Goal: Transaction & Acquisition: Purchase product/service

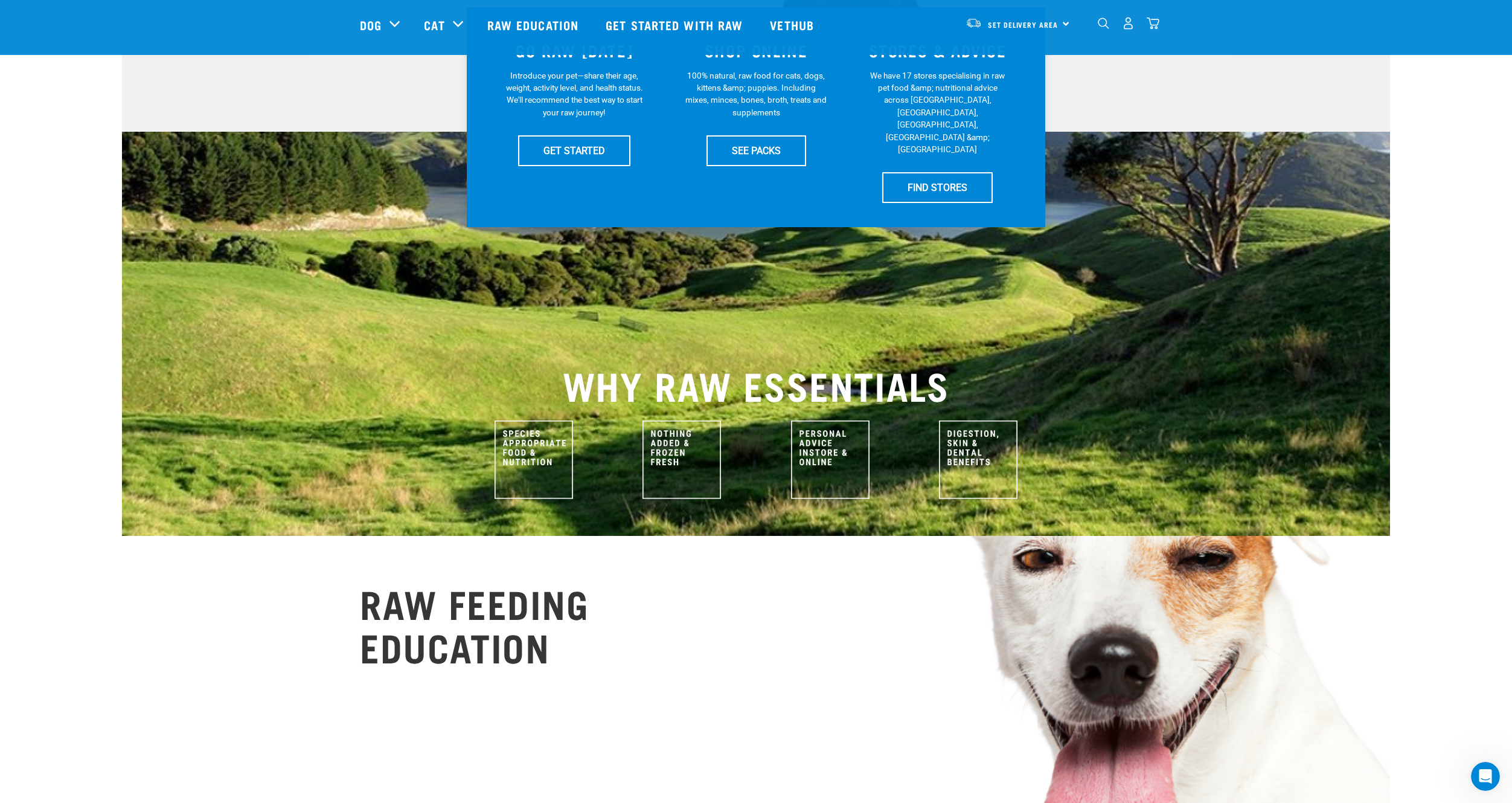
scroll to position [266, 0]
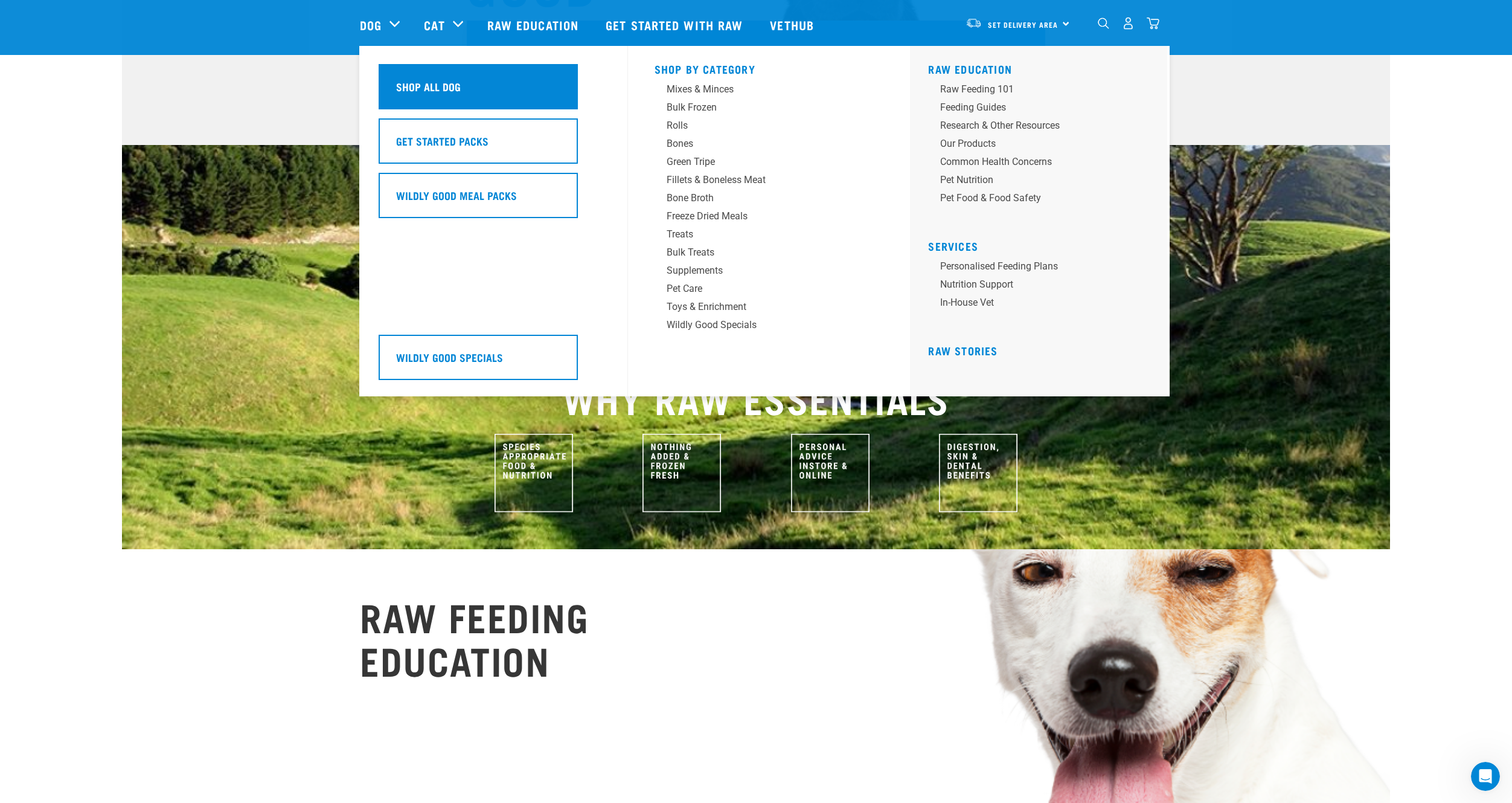
click at [402, 78] on div "Shop All Dog" at bounding box center [478, 87] width 199 height 45
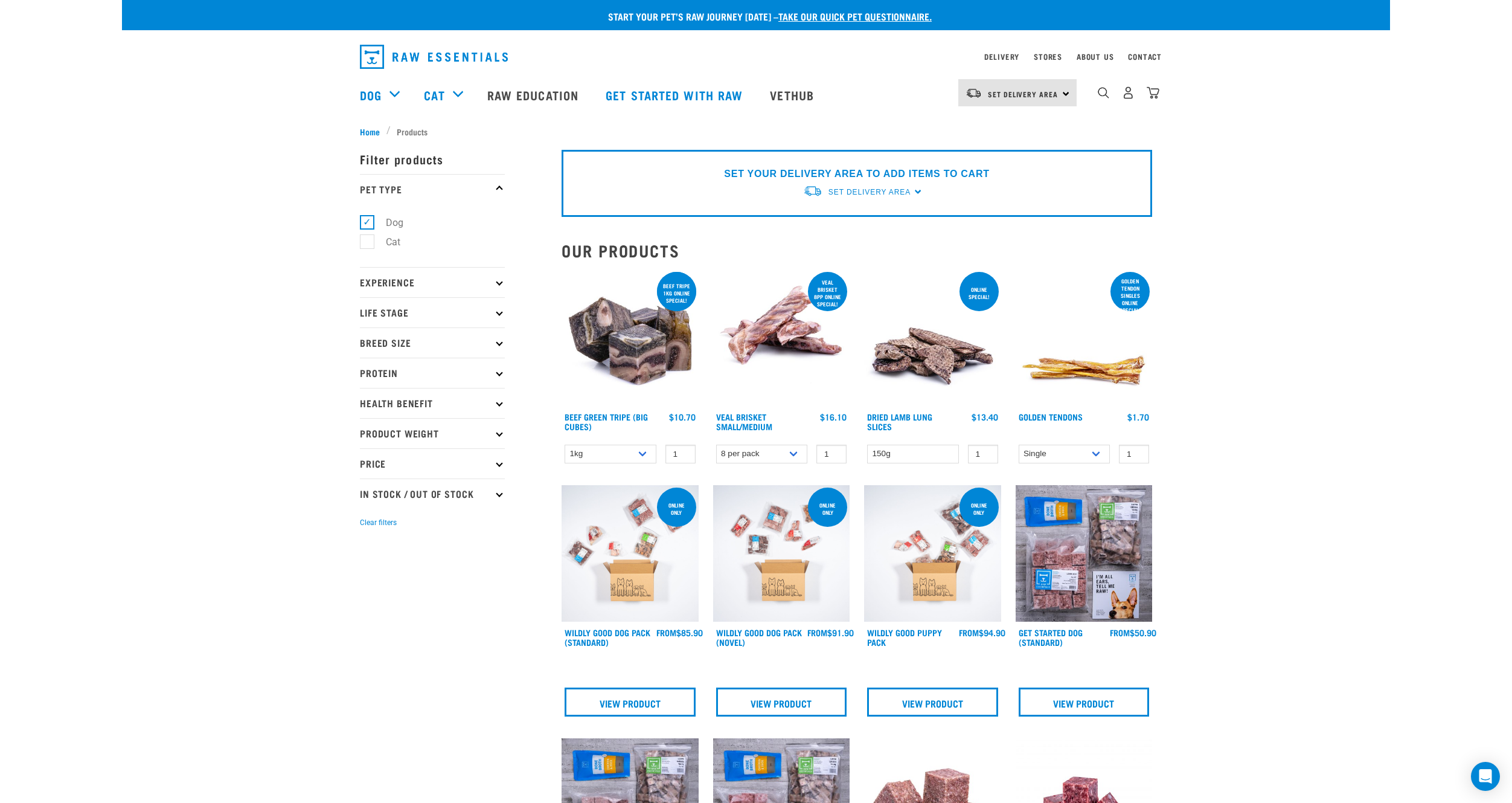
click at [470, 377] on p "Protein" at bounding box center [432, 372] width 145 height 30
click at [476, 372] on p "Protein" at bounding box center [432, 372] width 145 height 30
click at [427, 279] on p "Experience" at bounding box center [432, 281] width 145 height 30
click at [428, 280] on p "Experience" at bounding box center [432, 281] width 145 height 30
click at [433, 322] on p "Life Stage" at bounding box center [432, 312] width 145 height 30
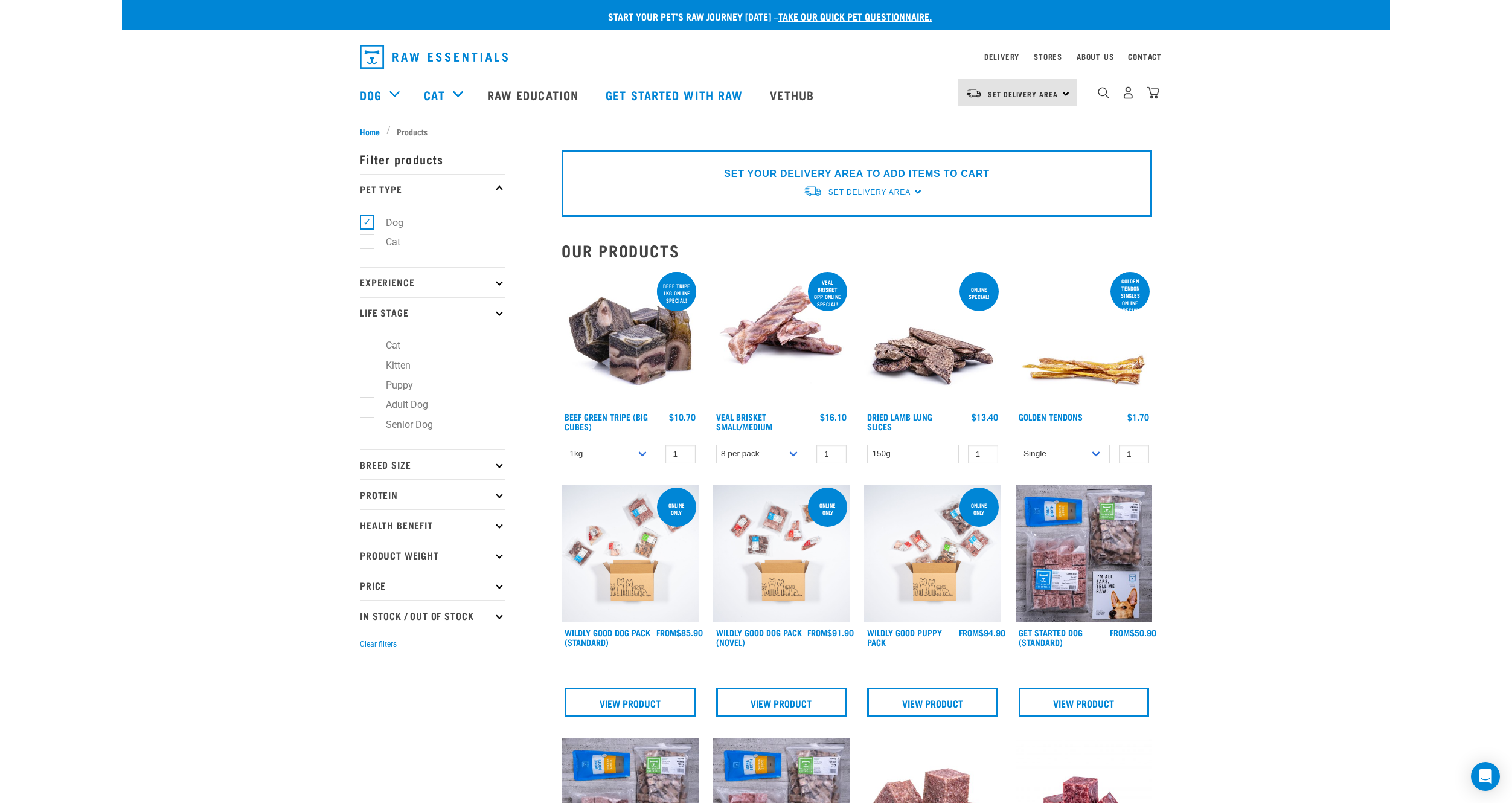
click at [426, 310] on p "Life Stage" at bounding box center [432, 312] width 145 height 30
click at [447, 286] on p "Experience" at bounding box center [432, 281] width 145 height 30
click at [445, 282] on p "Experience" at bounding box center [432, 281] width 145 height 30
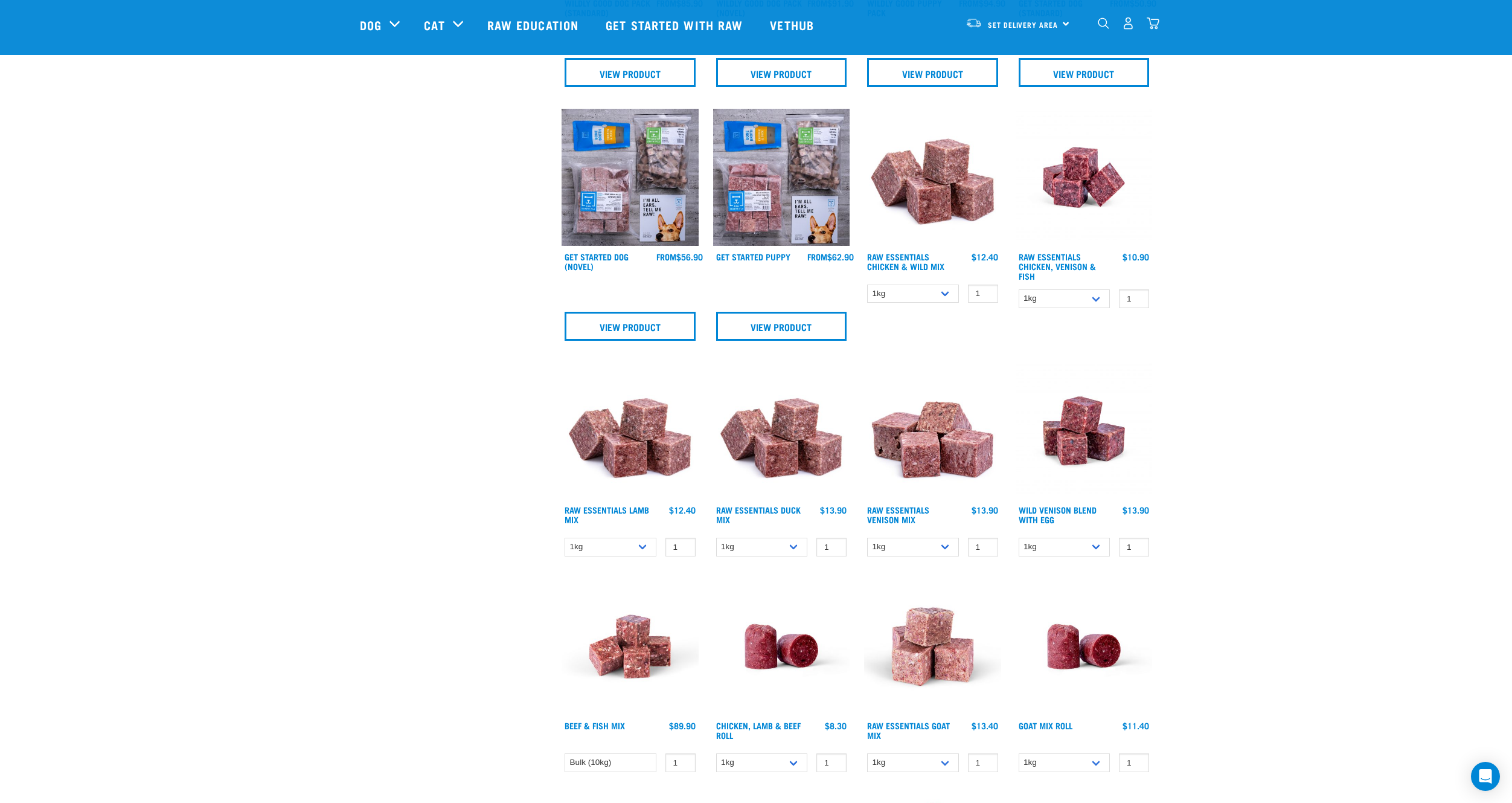
scroll to position [544, 0]
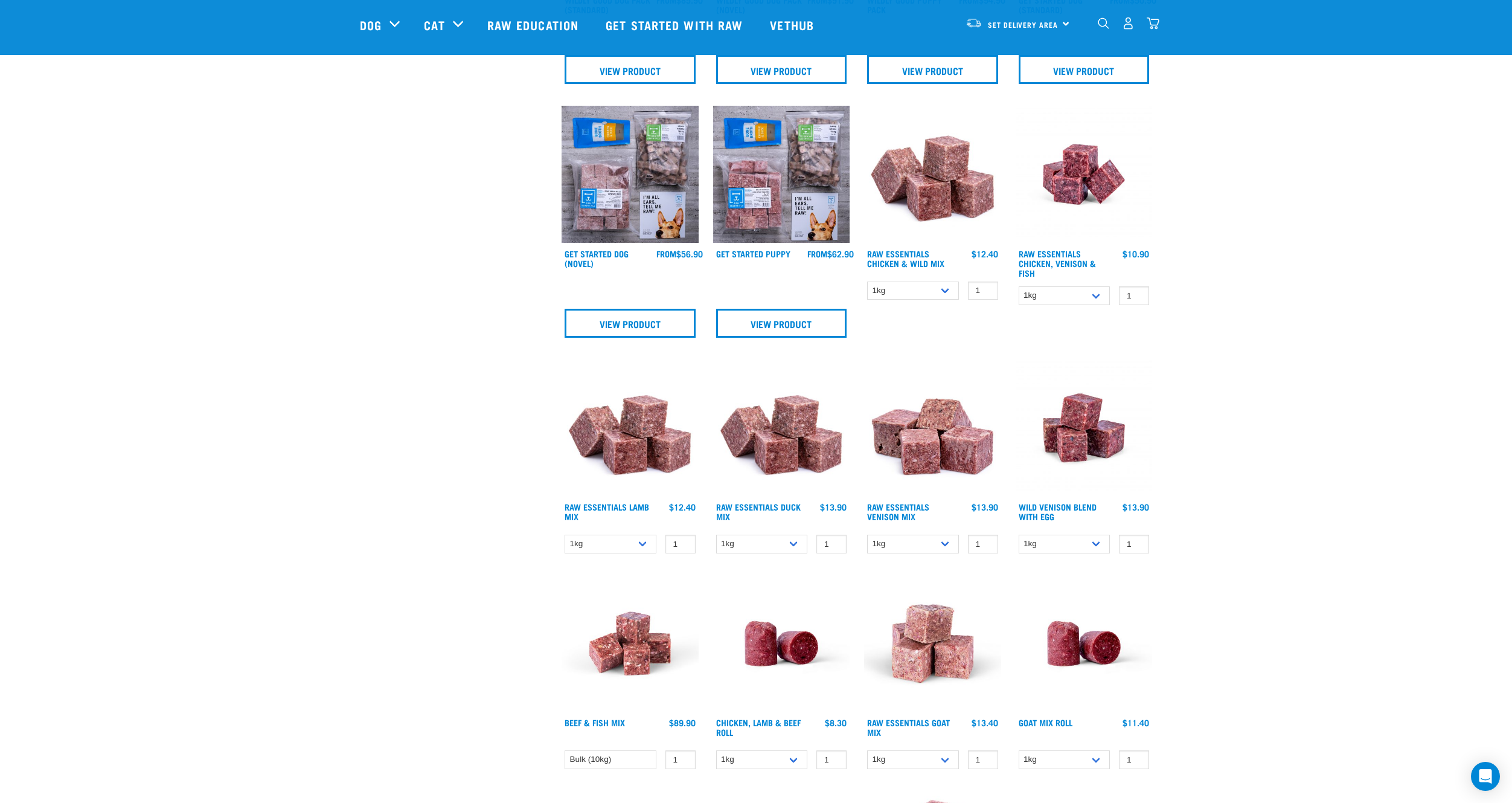
click at [650, 198] on img at bounding box center [630, 174] width 137 height 137
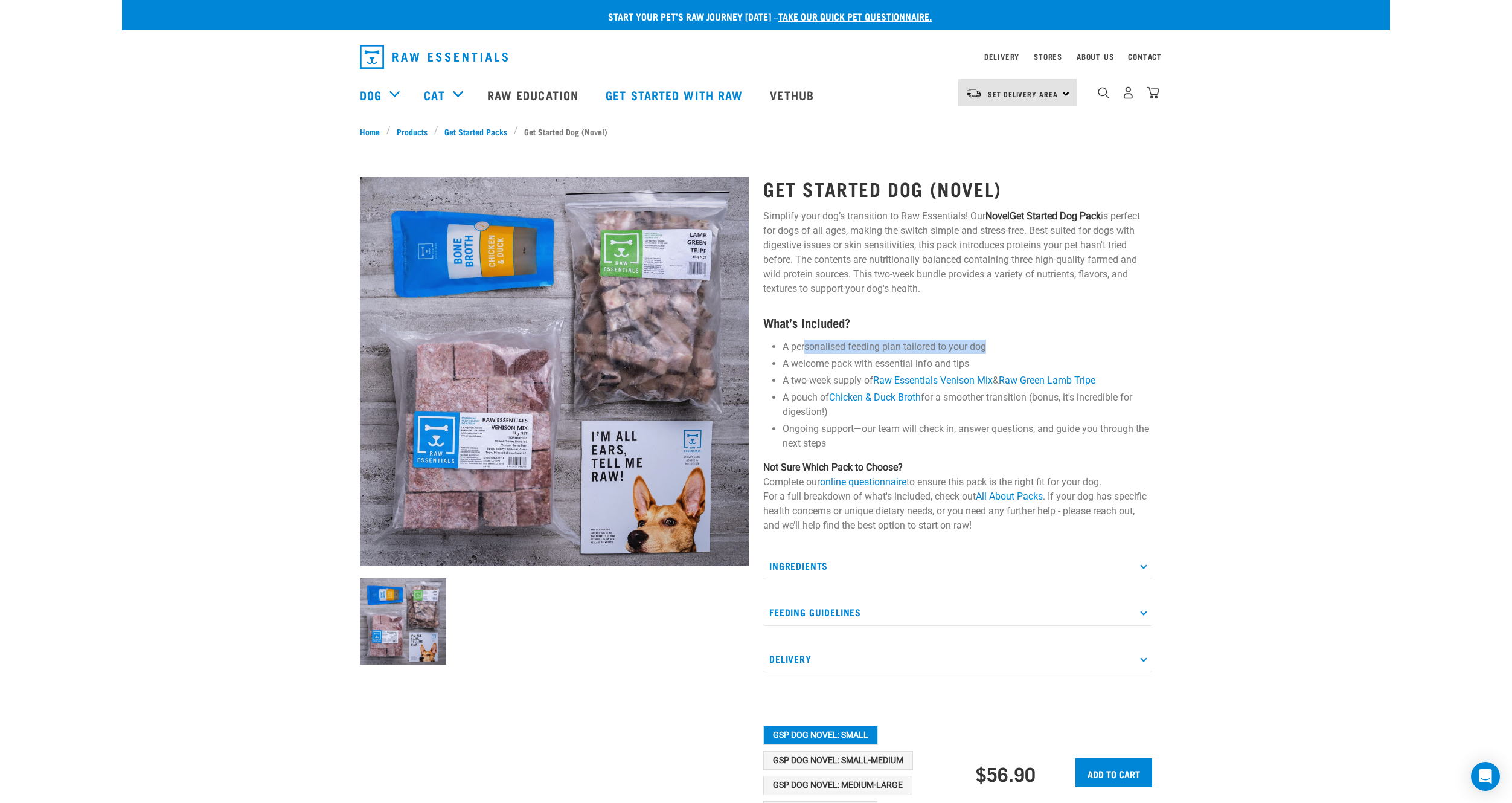
drag, startPoint x: 805, startPoint y: 345, endPoint x: 1022, endPoint y: 344, distance: 217.0
click at [1012, 352] on li "A personalised feeding plan tailored to your dog" at bounding box center [967, 346] width 370 height 15
click at [1023, 343] on li "A personalised feeding plan tailored to your dog" at bounding box center [967, 346] width 370 height 15
drag, startPoint x: 798, startPoint y: 359, endPoint x: 978, endPoint y: 362, distance: 180.0
click at [978, 362] on li "A welcome pack with essential info and tips" at bounding box center [967, 363] width 370 height 15
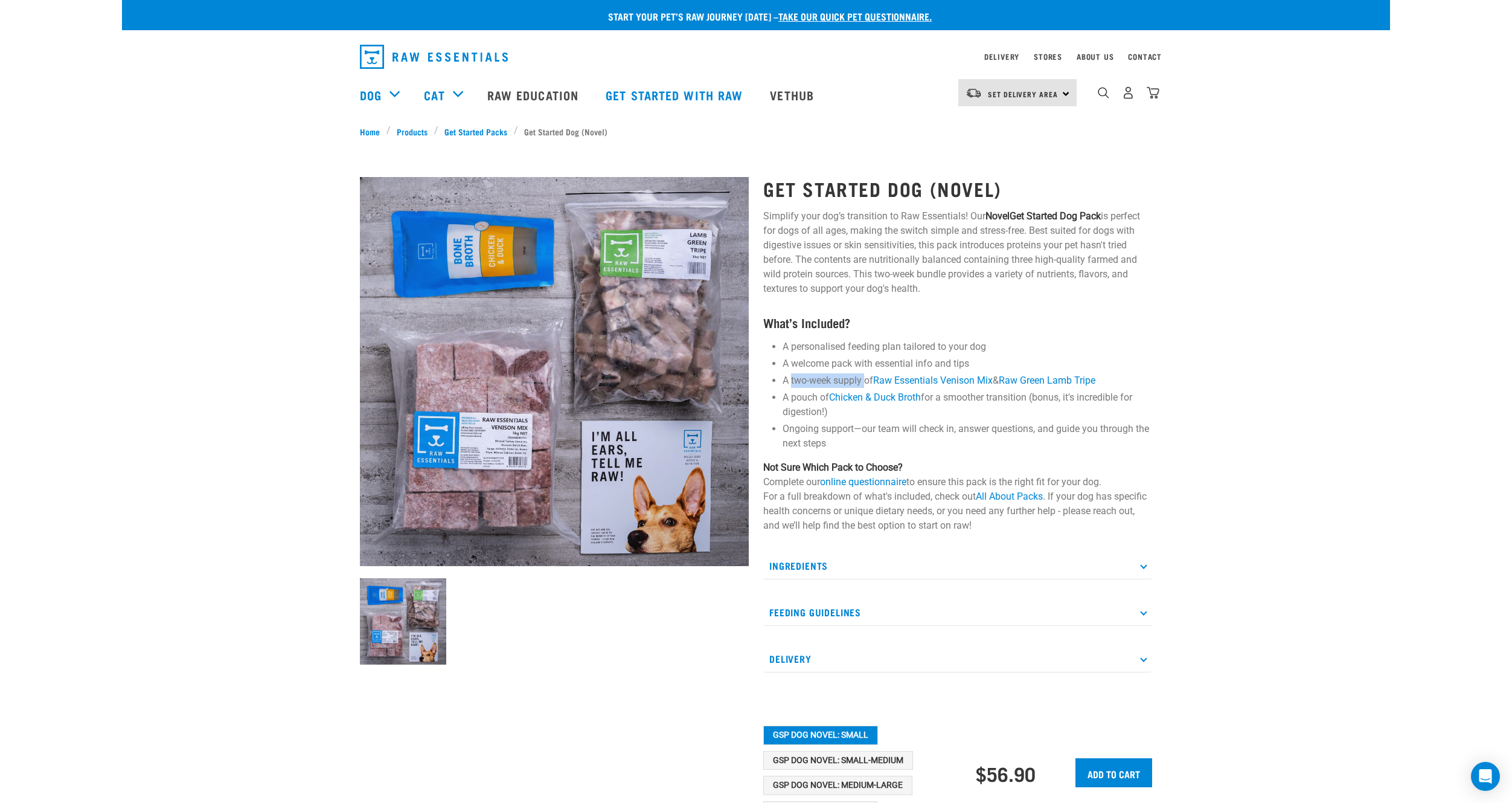
drag, startPoint x: 792, startPoint y: 380, endPoint x: 867, endPoint y: 380, distance: 75.0
click at [867, 380] on li "A two-week supply of Raw Essentials Venison Mix & Raw Green Lamb Tripe" at bounding box center [967, 380] width 370 height 15
click at [966, 402] on li "A pouch of Chicken & Duck Broth for a smoother transition (bonus, it's incredib…" at bounding box center [967, 405] width 370 height 29
drag, startPoint x: 778, startPoint y: 398, endPoint x: 806, endPoint y: 398, distance: 28.0
click at [806, 398] on div "Get Started Dog (Novel) Simplify your dog’s transition to Raw Essentials! Our N…" at bounding box center [957, 510] width 404 height 698
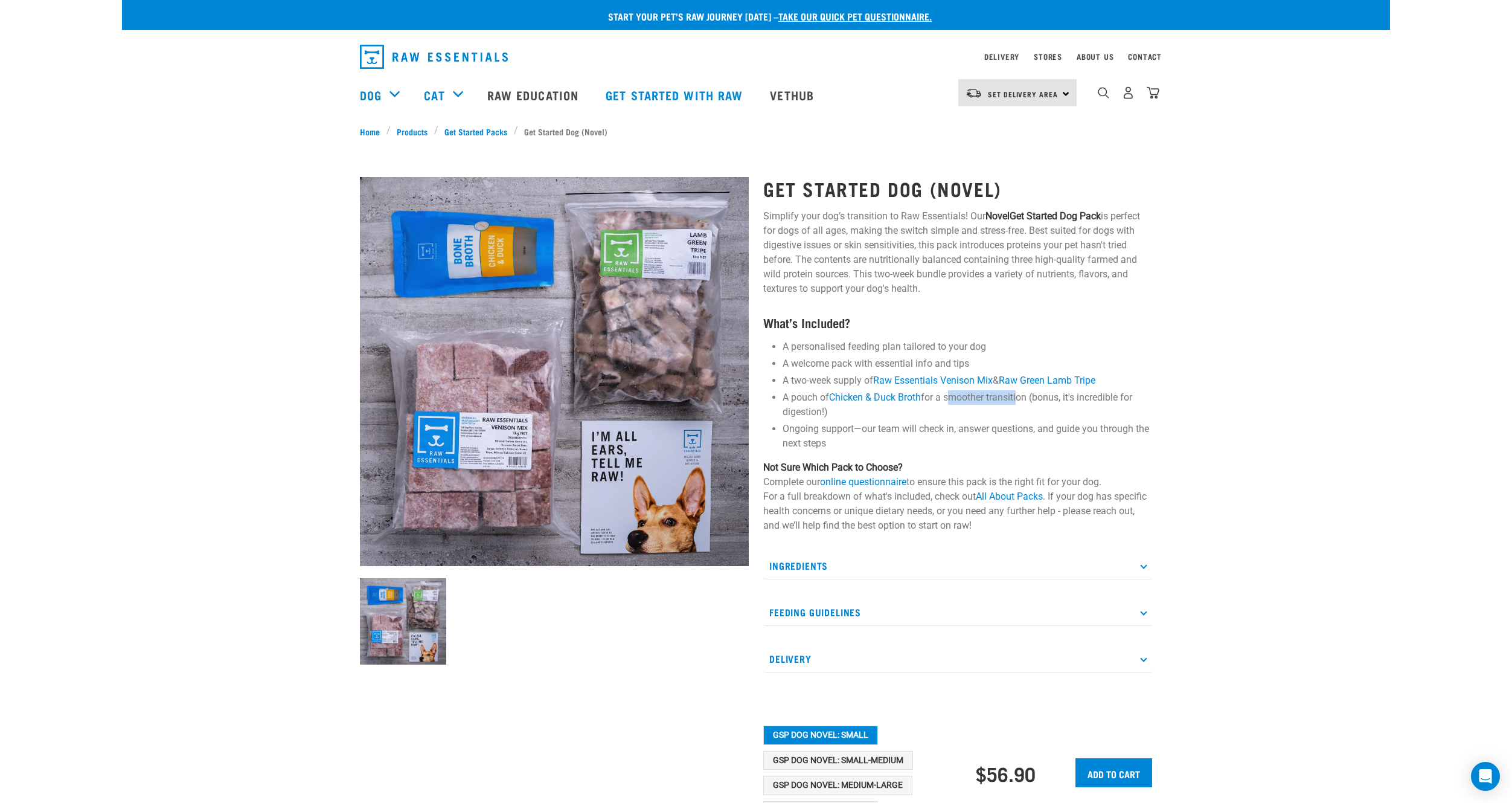
drag, startPoint x: 948, startPoint y: 398, endPoint x: 1020, endPoint y: 395, distance: 72.1
click at [1020, 395] on li "A pouch of Chicken & Duck Broth for a smoother transition (bonus, it's incredib…" at bounding box center [967, 405] width 370 height 29
drag, startPoint x: 1058, startPoint y: 395, endPoint x: 1135, endPoint y: 399, distance: 77.1
click at [1133, 397] on li "A pouch of Chicken & Duck Broth for a smoother transition (bonus, it's incredib…" at bounding box center [967, 405] width 370 height 29
drag, startPoint x: 790, startPoint y: 411, endPoint x: 809, endPoint y: 412, distance: 19.0
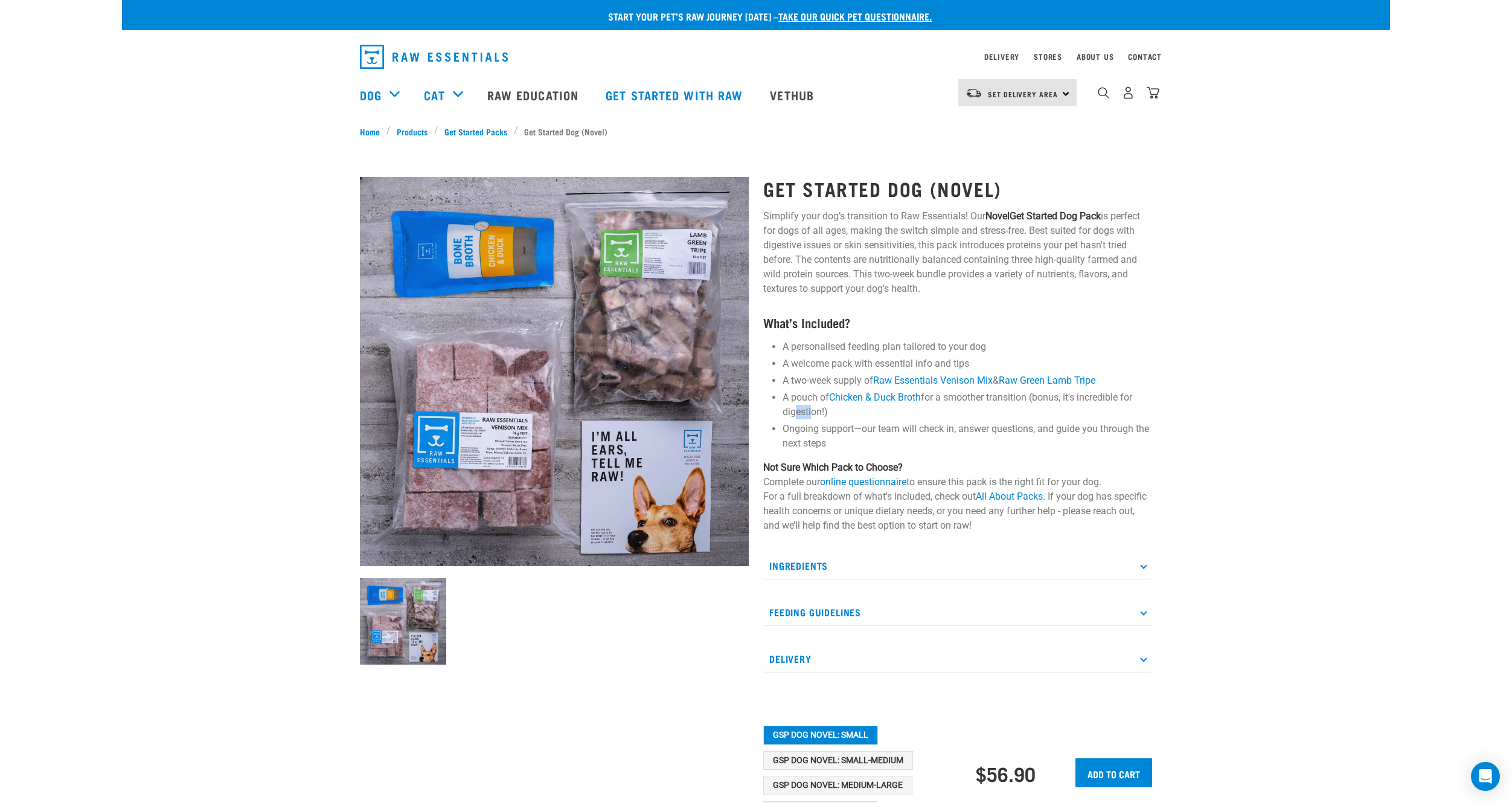
click at [809, 412] on li "A pouch of Chicken & Duck Broth for a smoother transition (bonus, it's incredib…" at bounding box center [967, 405] width 370 height 29
click at [875, 417] on li "A pouch of Chicken & Duck Broth for a smoother transition (bonus, it's incredib…" at bounding box center [967, 405] width 370 height 29
drag, startPoint x: 798, startPoint y: 429, endPoint x: 1073, endPoint y: 432, distance: 275.0
click at [1073, 432] on li "Ongoing support—our team will check in, answer questions, and guide you through…" at bounding box center [967, 436] width 370 height 29
drag, startPoint x: 797, startPoint y: 461, endPoint x: 907, endPoint y: 459, distance: 110.0
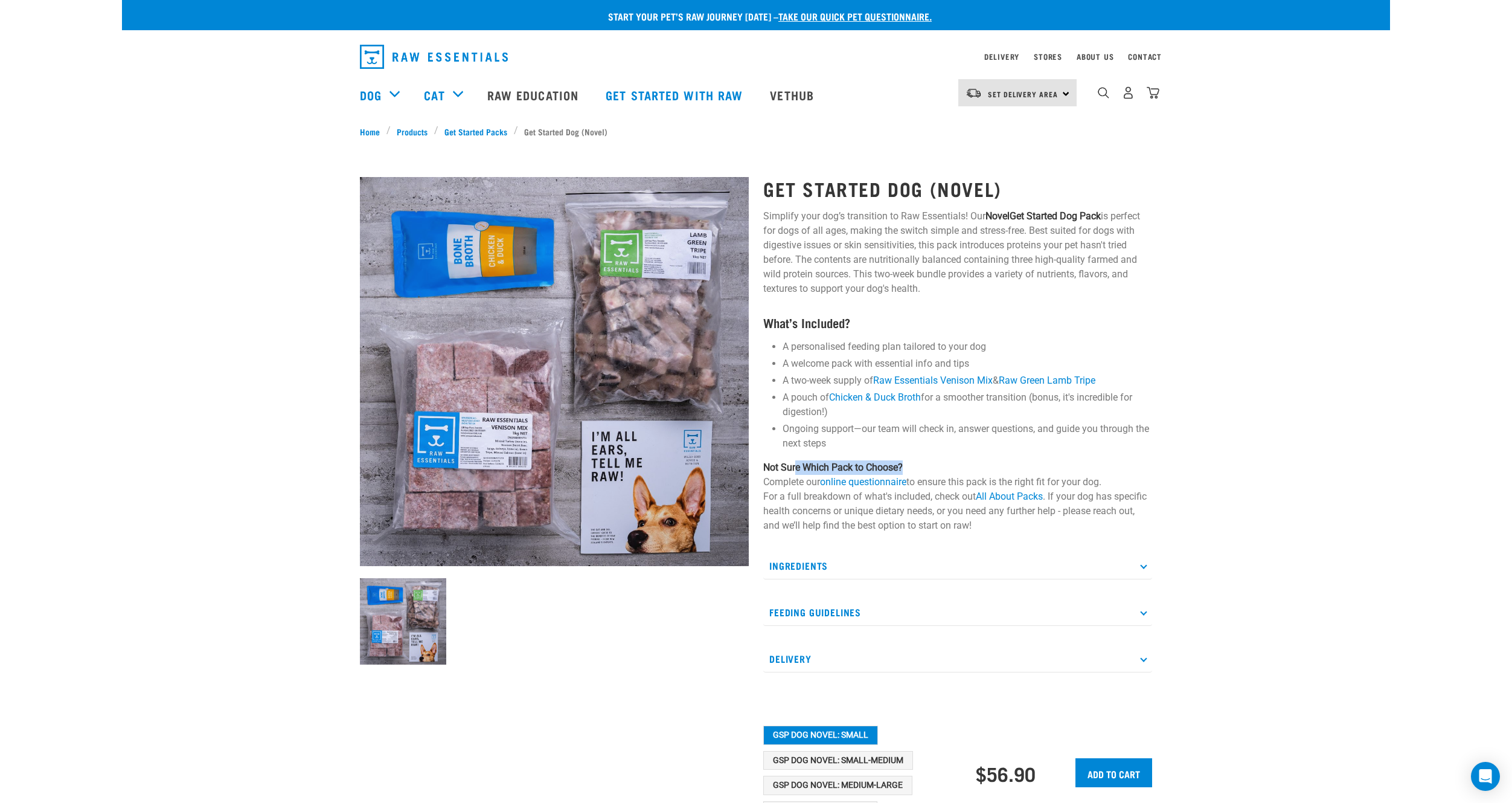
click at [907, 459] on div "Get Started Dog (Novel) Simplify your dog’s transition to Raw Essentials! Our N…" at bounding box center [957, 510] width 404 height 698
click at [958, 450] on li "Ongoing support—our team will check in, answer questions, and guide you through…" at bounding box center [967, 436] width 370 height 29
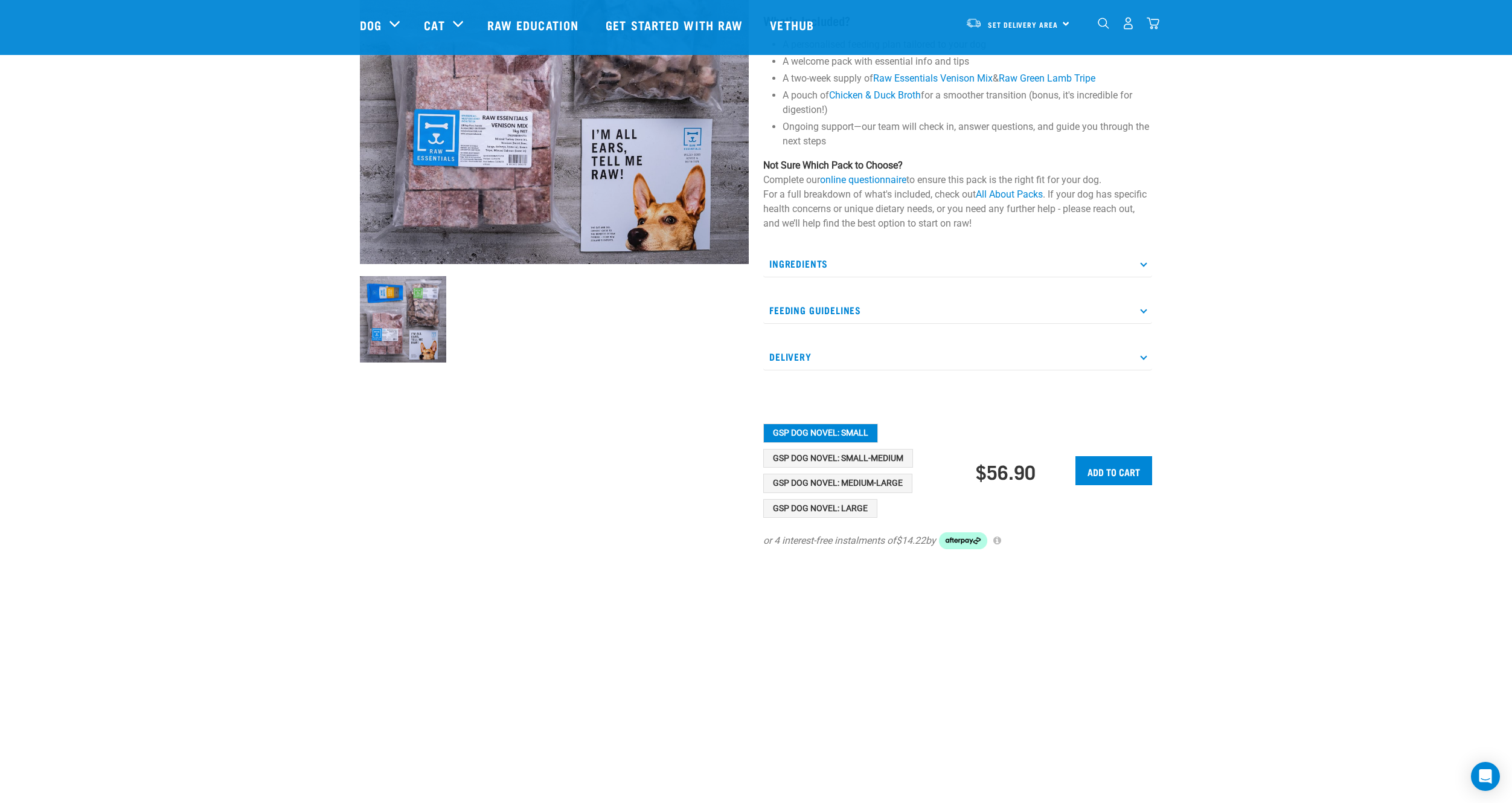
scroll to position [241, 0]
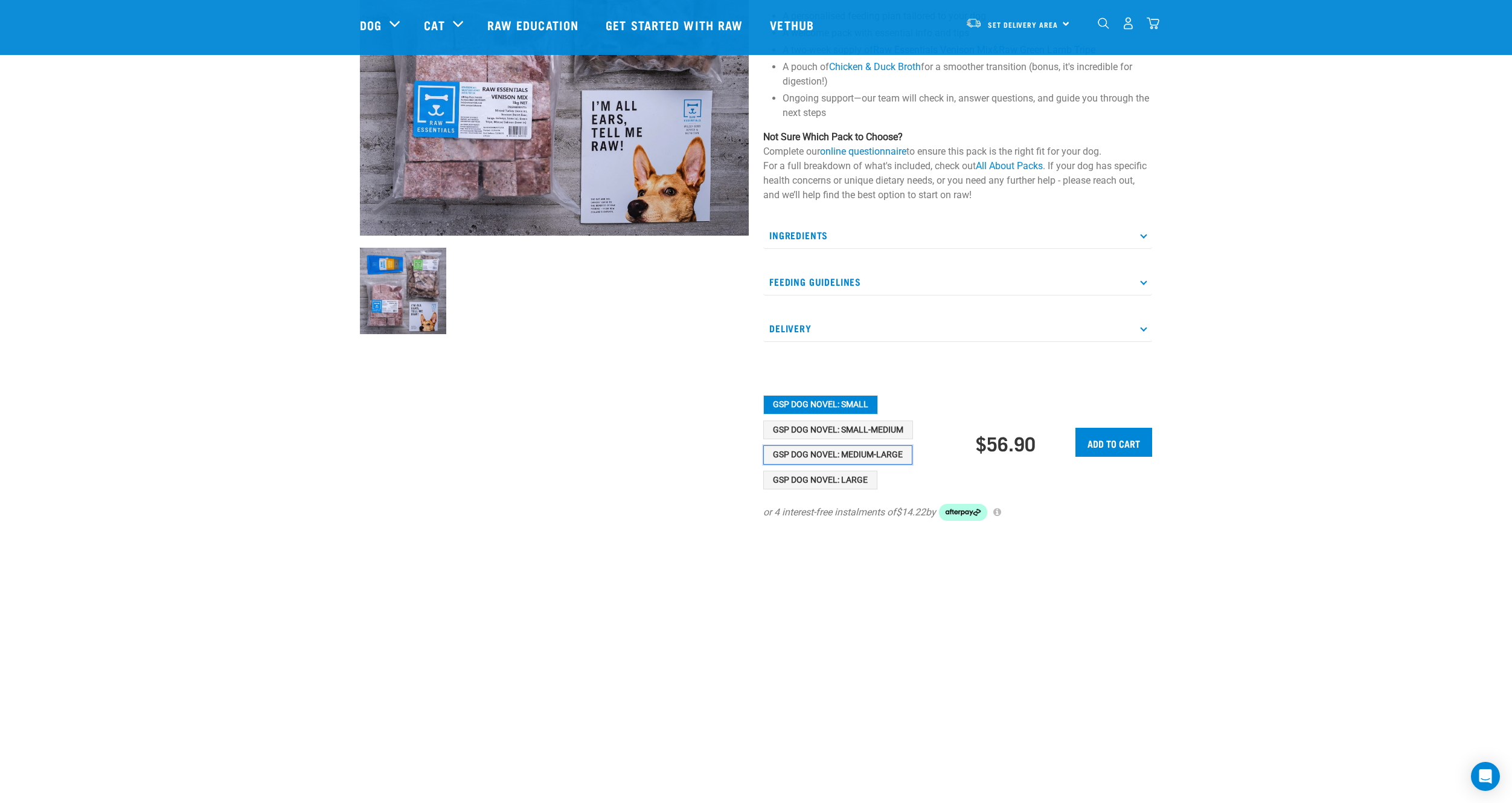
click at [886, 454] on button "GSP Dog Novel: Medium-Large" at bounding box center [838, 454] width 149 height 19
click at [860, 427] on button "GSP Dog Novel: Small-Medium" at bounding box center [839, 430] width 150 height 19
click at [872, 451] on button "GSP Dog Novel: Medium-Large" at bounding box center [838, 454] width 149 height 19
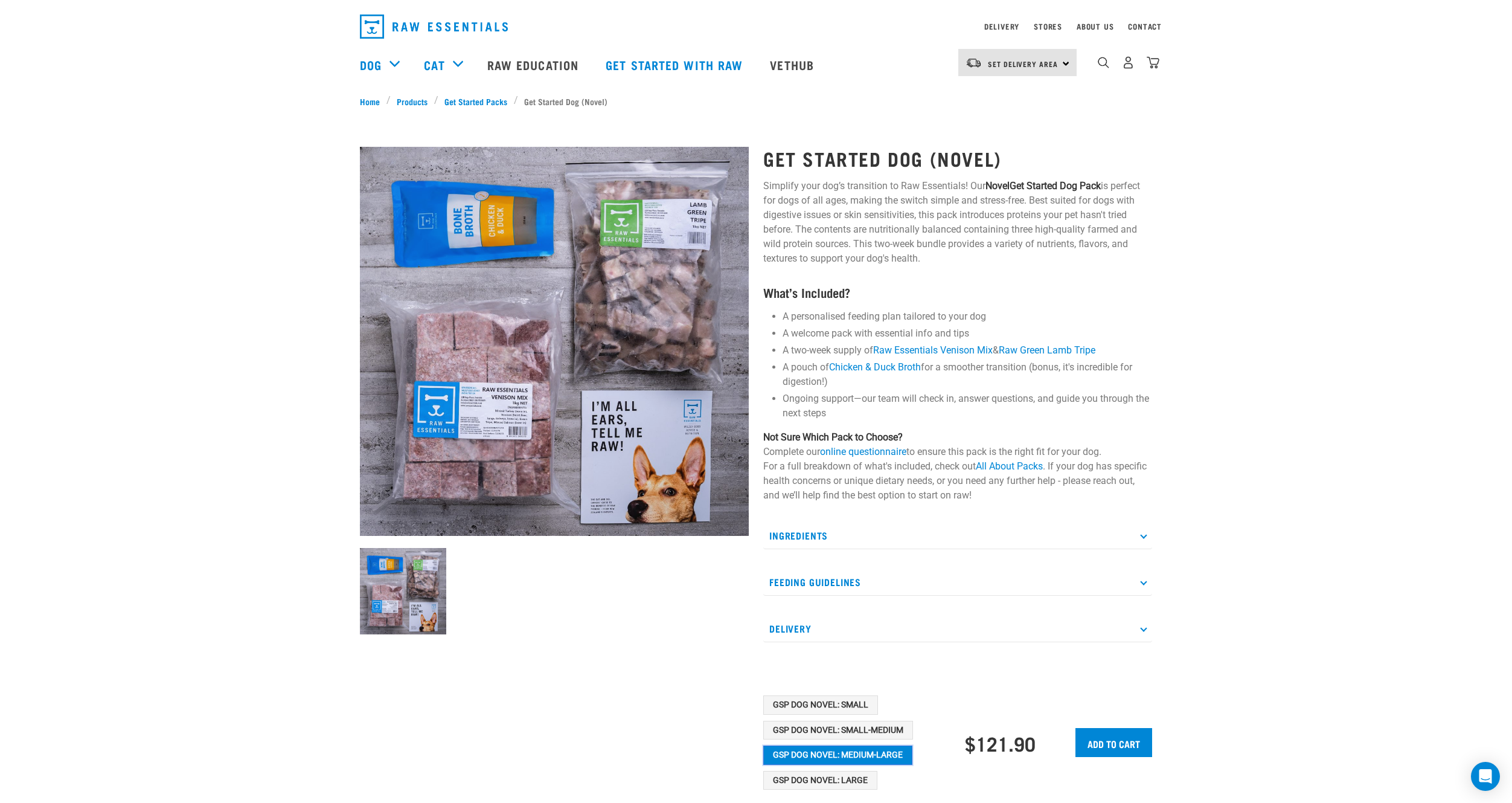
scroll to position [0, 0]
